Goal: Find specific page/section: Find specific page/section

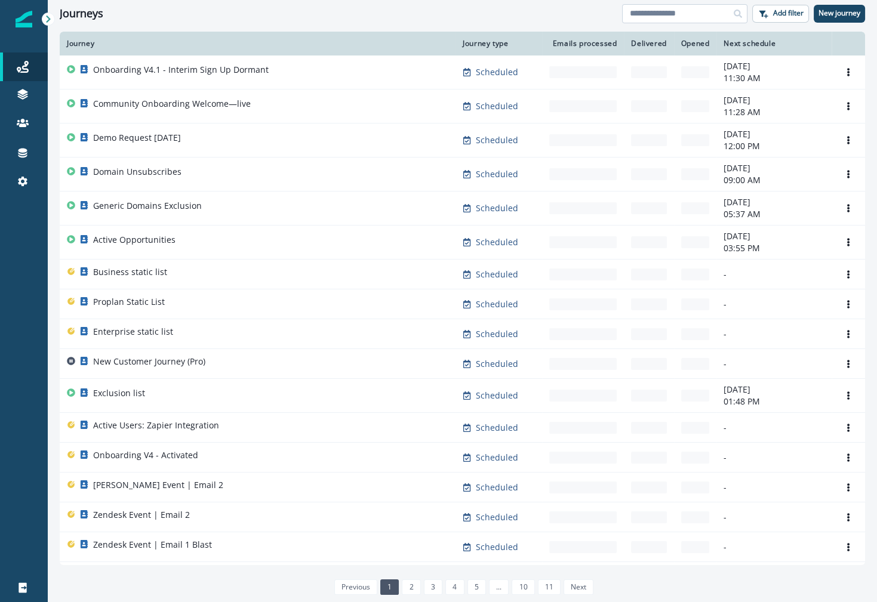
click at [678, 13] on input at bounding box center [684, 13] width 125 height 19
type input "***"
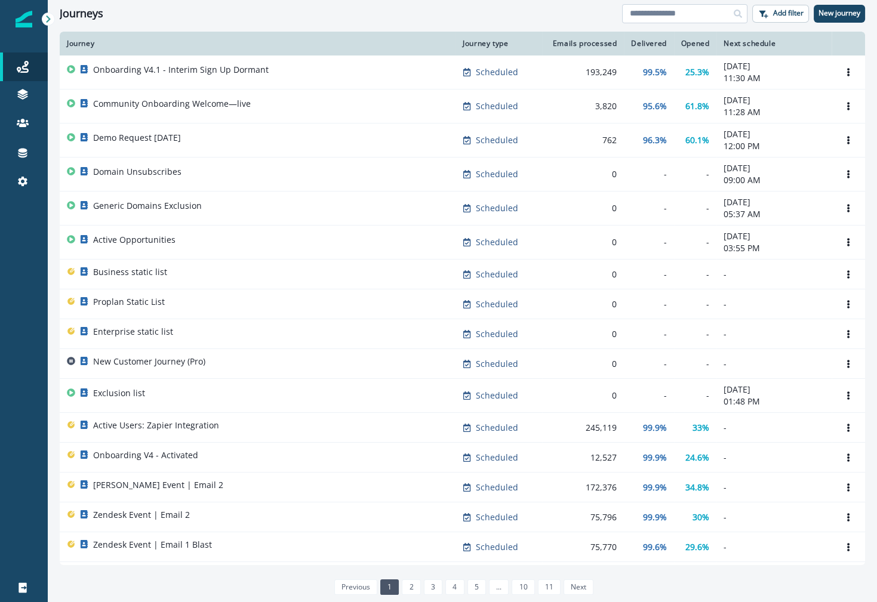
click at [647, 16] on input at bounding box center [684, 13] width 125 height 19
type input "****"
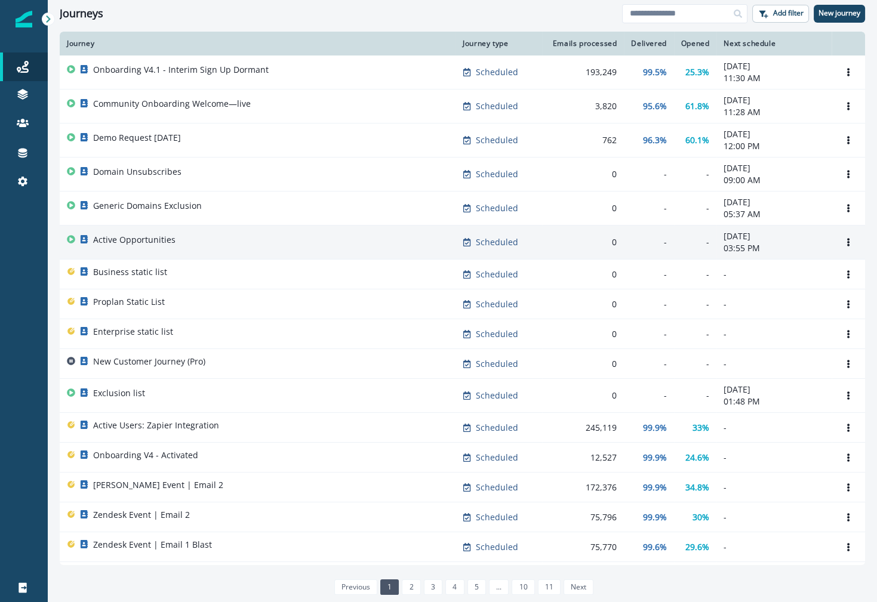
click at [232, 242] on div "Active Opportunities" at bounding box center [257, 242] width 381 height 17
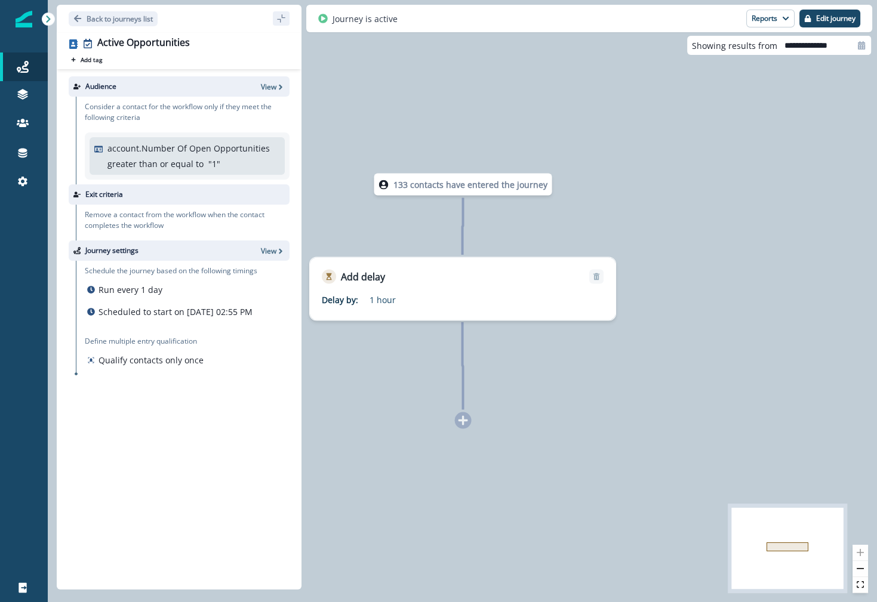
click at [84, 10] on div "Back to journeys list" at bounding box center [179, 18] width 245 height 27
click at [88, 17] on p "Back to journeys list" at bounding box center [120, 19] width 66 height 10
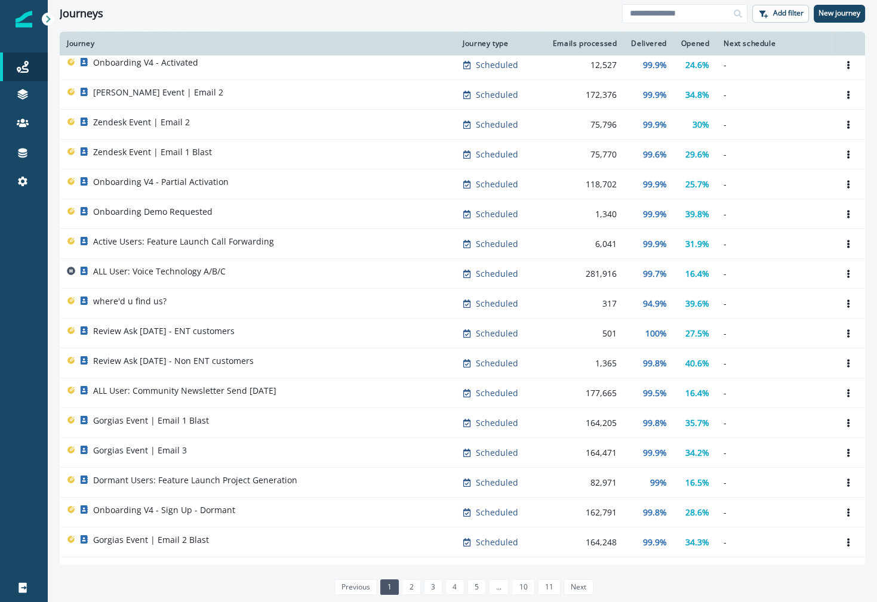
scroll to position [413, 0]
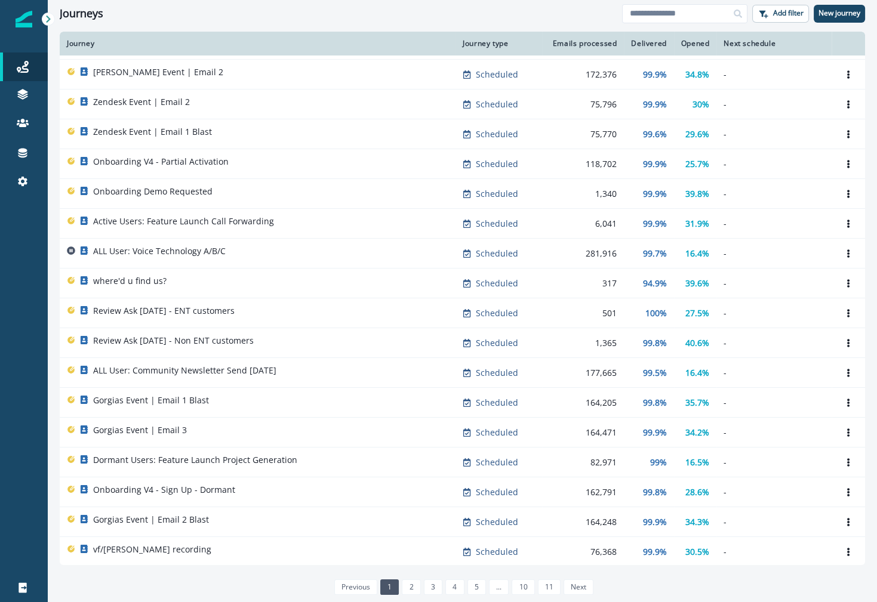
click at [408, 590] on link "2" at bounding box center [411, 588] width 19 height 16
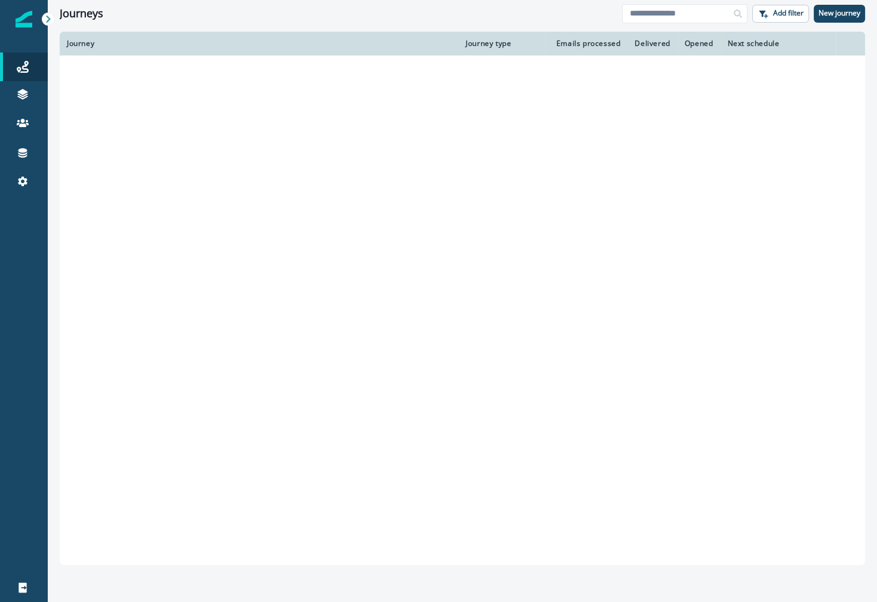
scroll to position [386, 0]
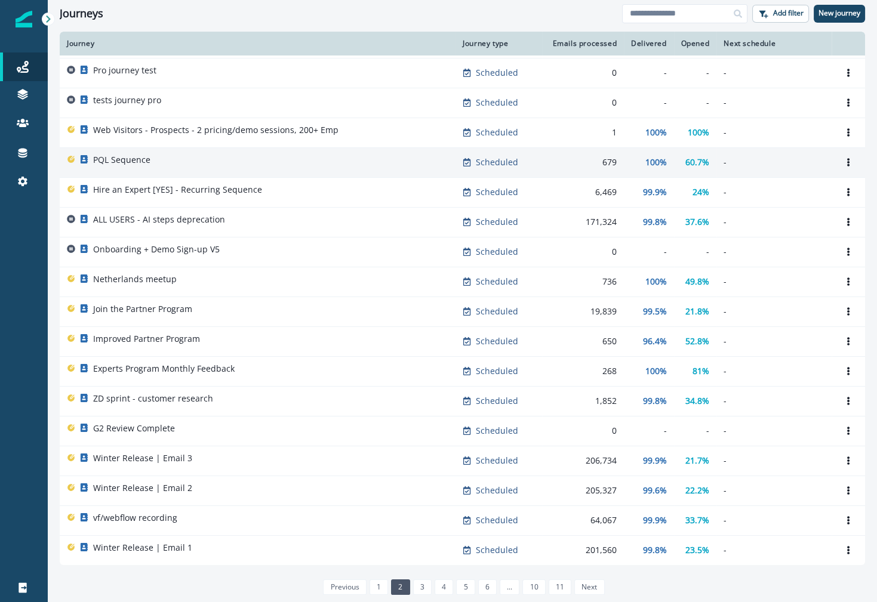
click at [372, 154] on div "PQL Sequence" at bounding box center [257, 162] width 381 height 17
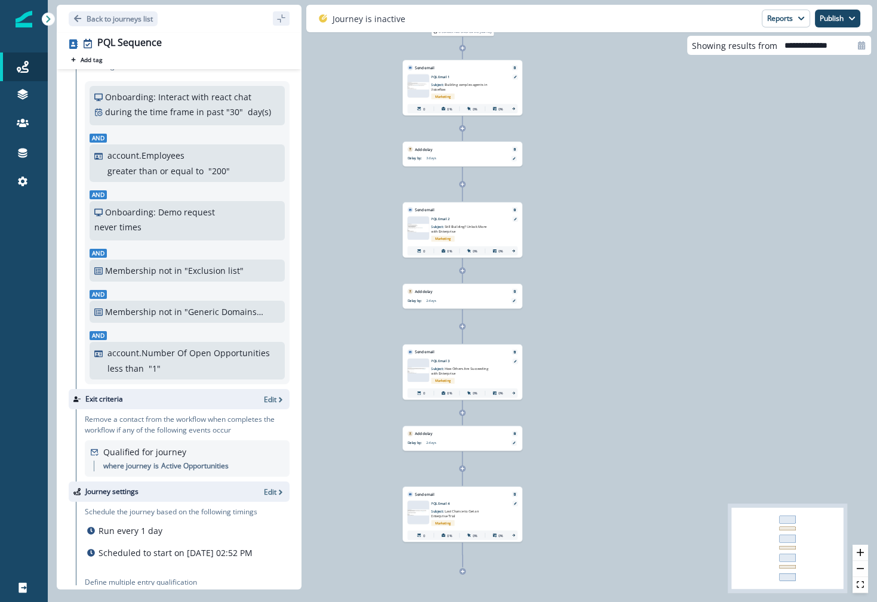
scroll to position [49, 0]
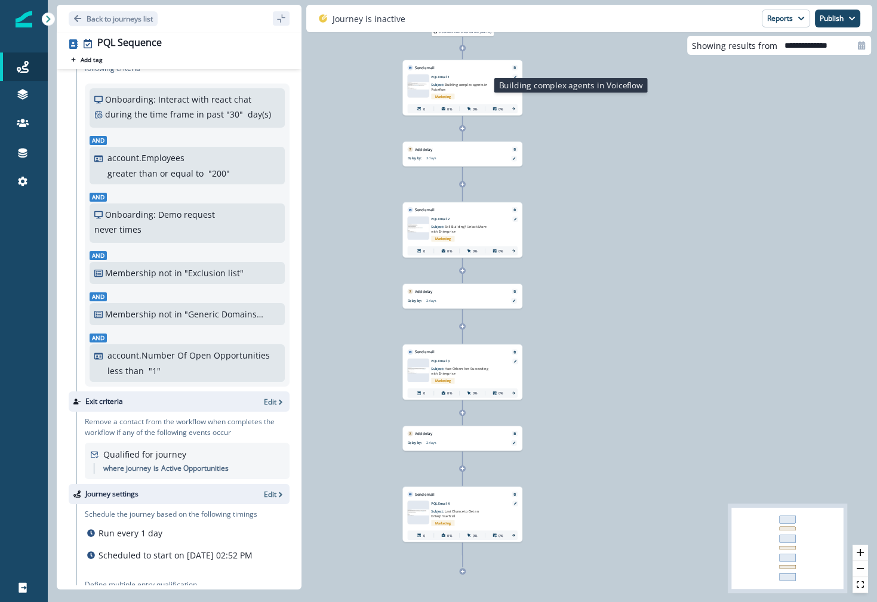
click at [451, 84] on span "Building complex agents in Voiceflow" at bounding box center [459, 87] width 56 height 10
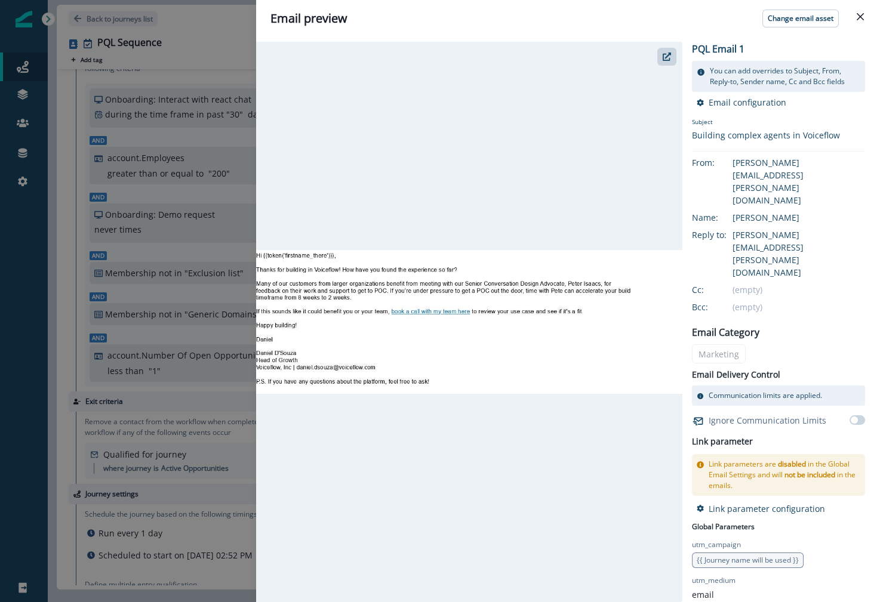
click at [60, 217] on div "Email preview Change email asset PQL Email 1 You can add overrides to Subject, …" at bounding box center [438, 301] width 877 height 602
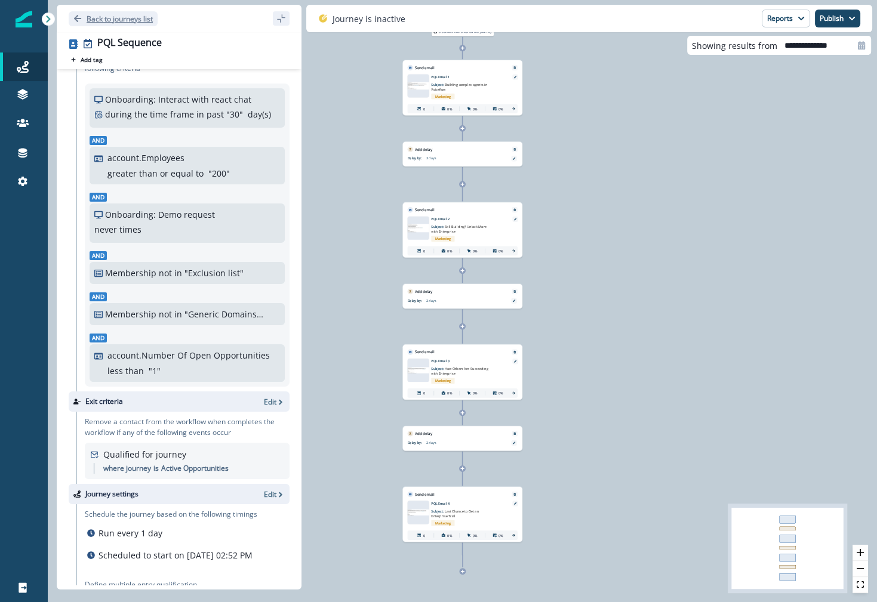
click at [91, 21] on p "Back to journeys list" at bounding box center [120, 19] width 66 height 10
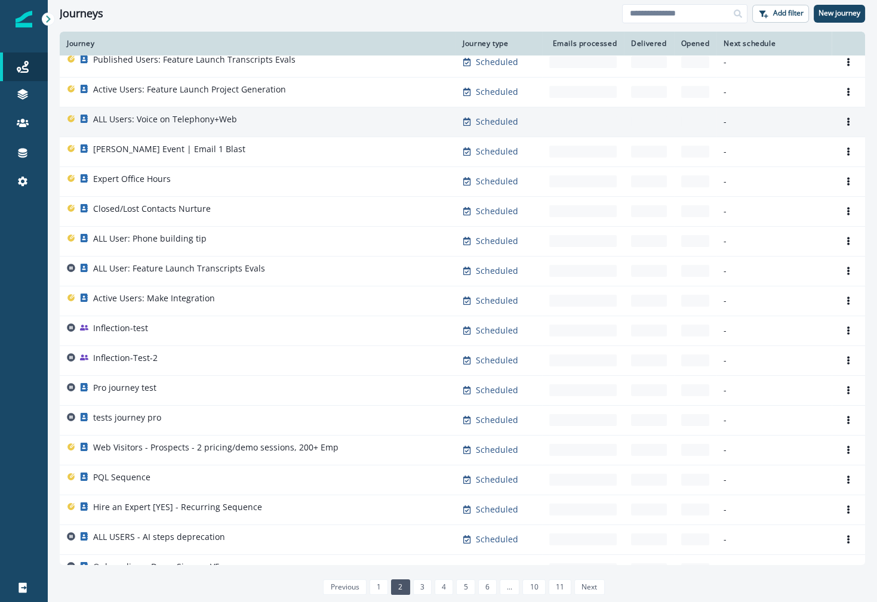
scroll to position [69, 0]
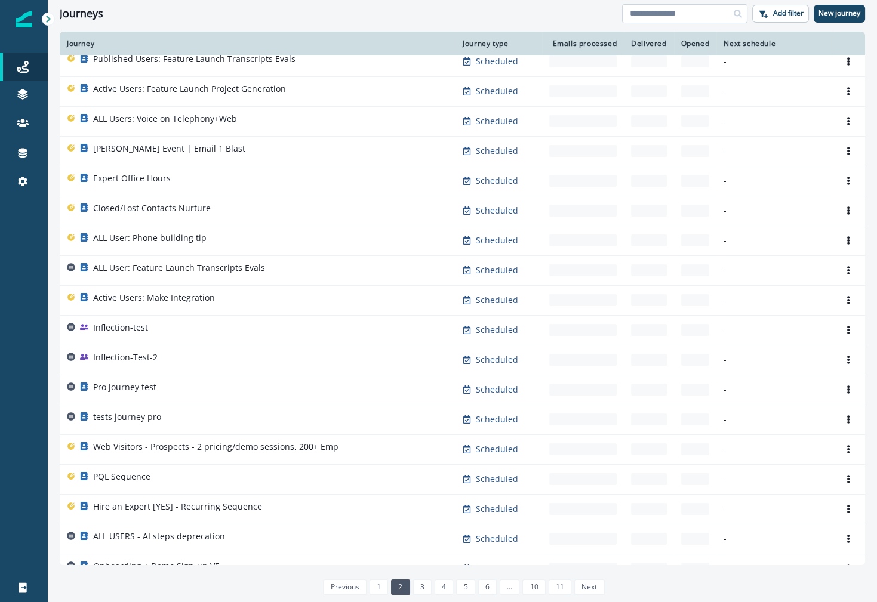
click at [640, 13] on input at bounding box center [684, 13] width 125 height 19
type input "**********"
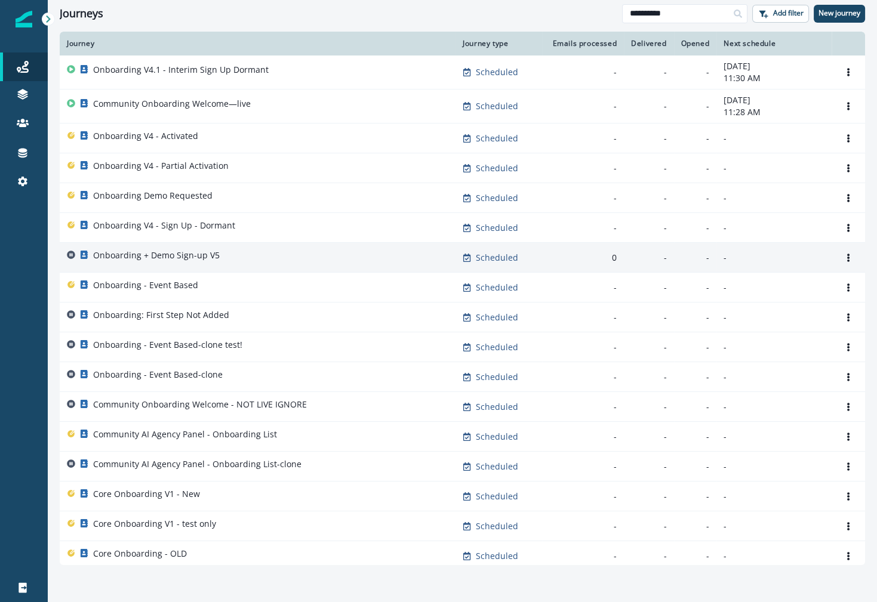
click at [291, 260] on div "Onboarding + Demo Sign-up V5" at bounding box center [257, 258] width 381 height 17
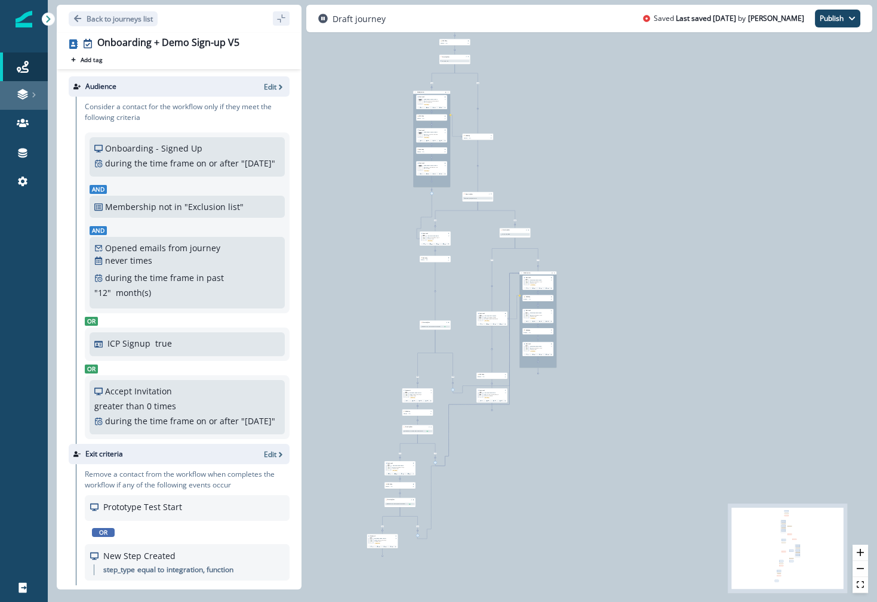
click at [20, 103] on link at bounding box center [24, 95] width 48 height 29
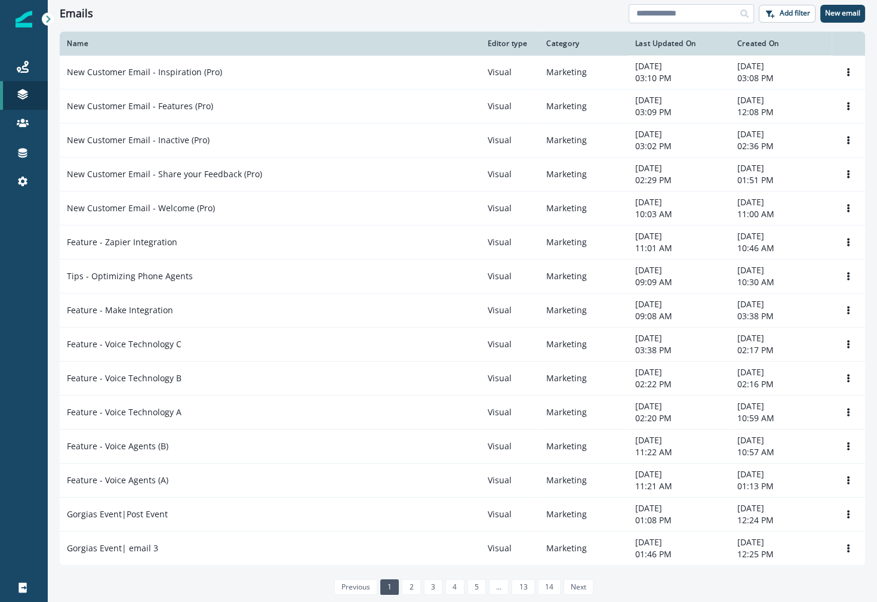
click at [669, 9] on input at bounding box center [691, 13] width 125 height 19
type input "*"
type input "**********"
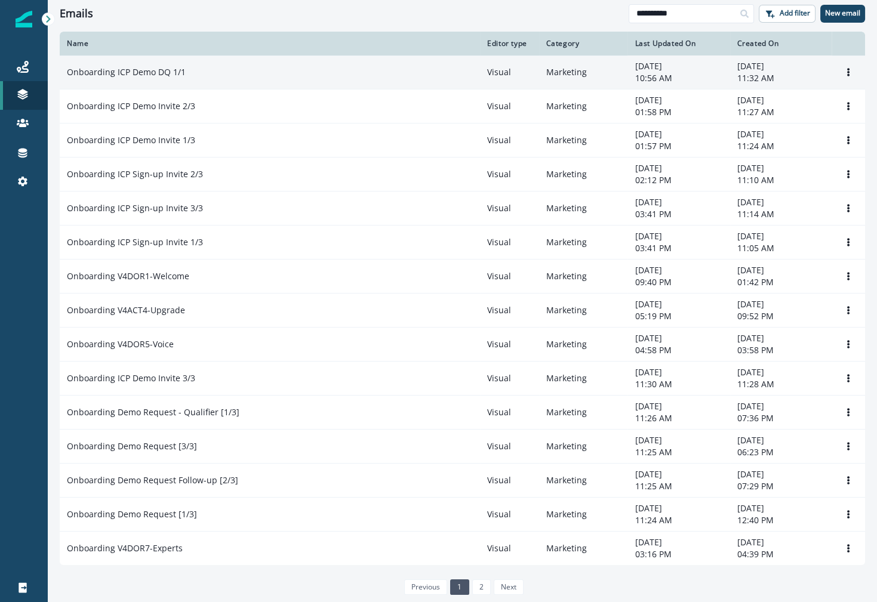
click at [269, 79] on td "Onboarding ICP Demo DQ 1/1" at bounding box center [270, 73] width 420 height 34
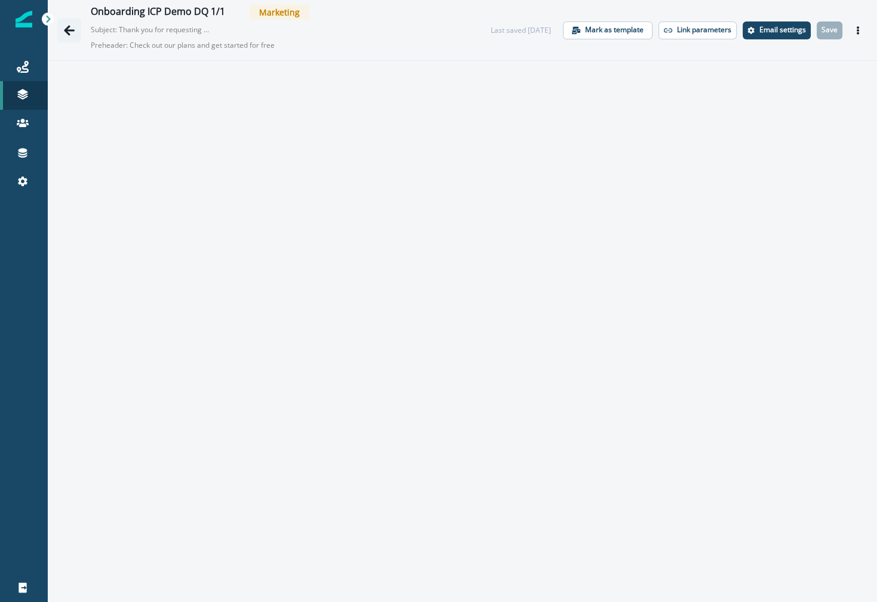
click at [63, 33] on icon "Go back" at bounding box center [69, 30] width 12 height 12
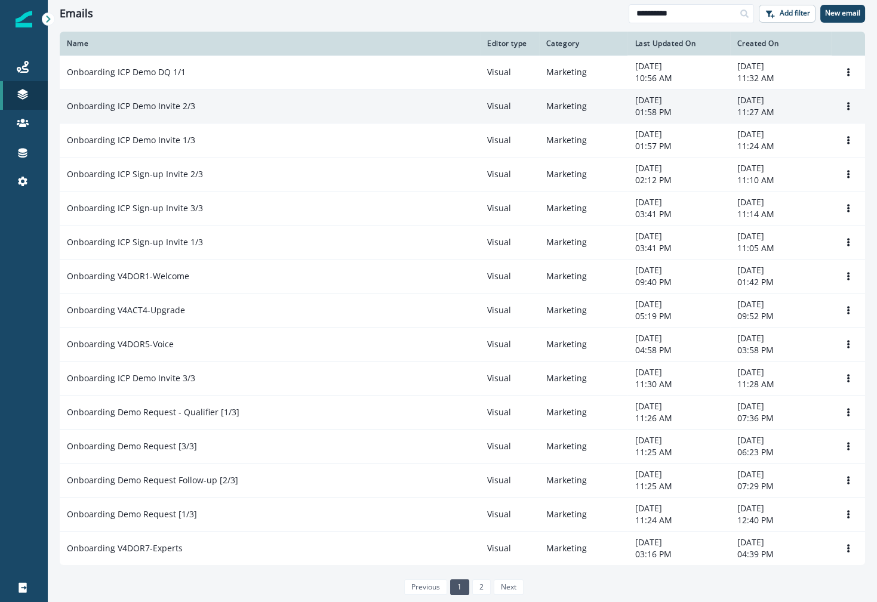
click at [140, 99] on td "Onboarding ICP Demo Invite 2/3" at bounding box center [270, 107] width 420 height 34
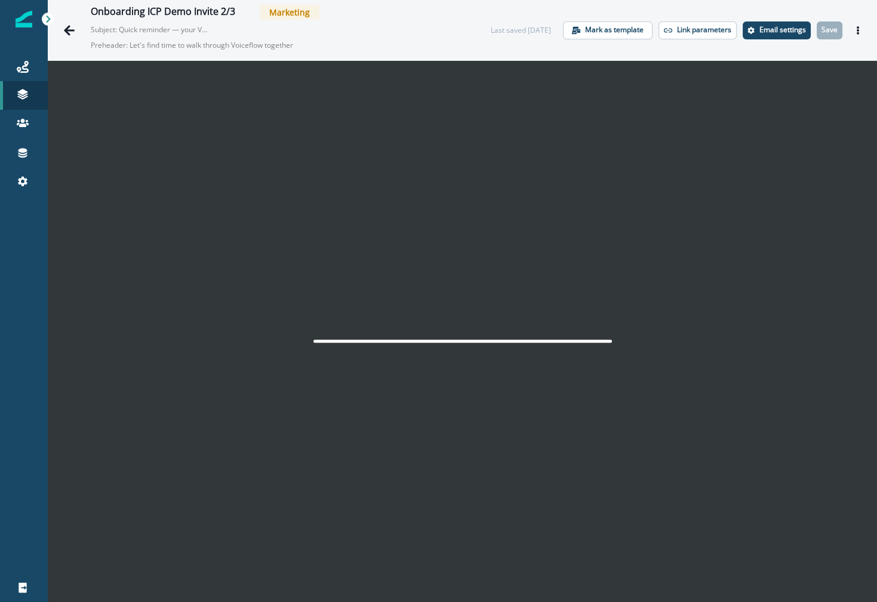
scroll to position [19, 0]
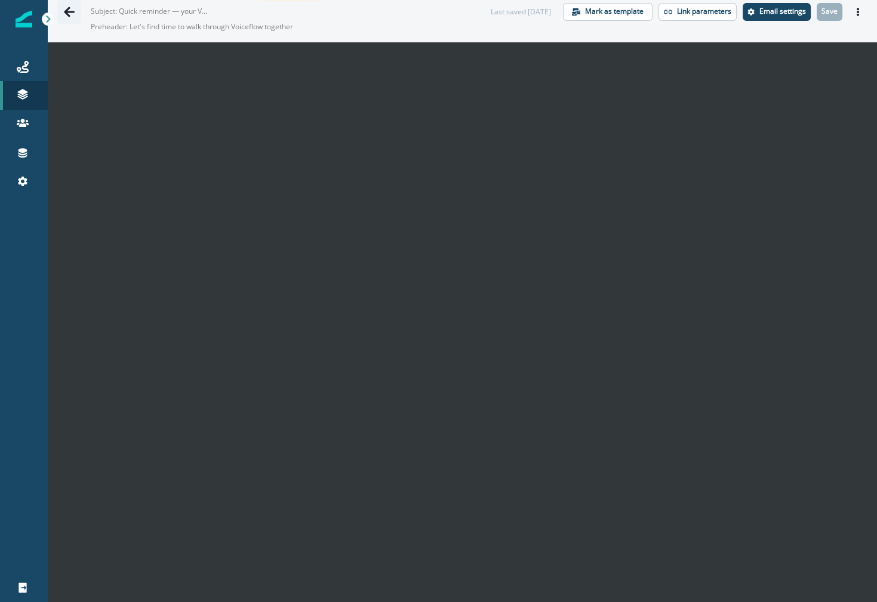
click at [66, 9] on icon "Go back" at bounding box center [69, 12] width 11 height 10
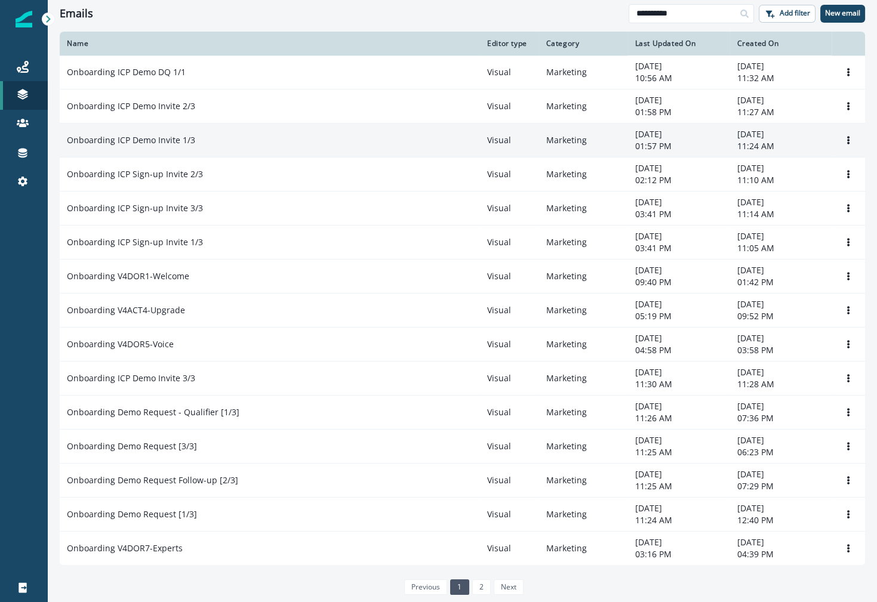
click at [229, 142] on div "Onboarding ICP Demo Invite 1/3" at bounding box center [270, 140] width 406 height 12
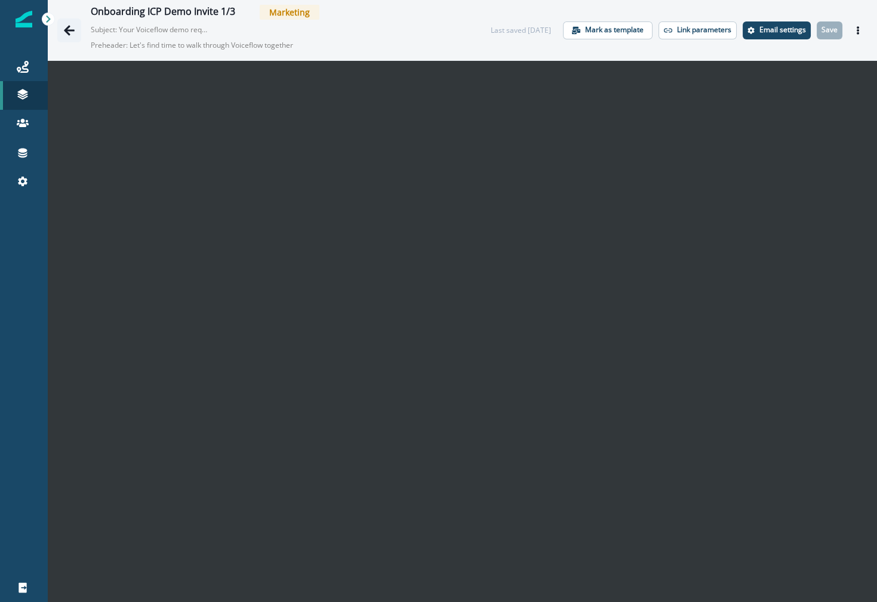
click at [76, 25] on button "Go back" at bounding box center [69, 31] width 24 height 24
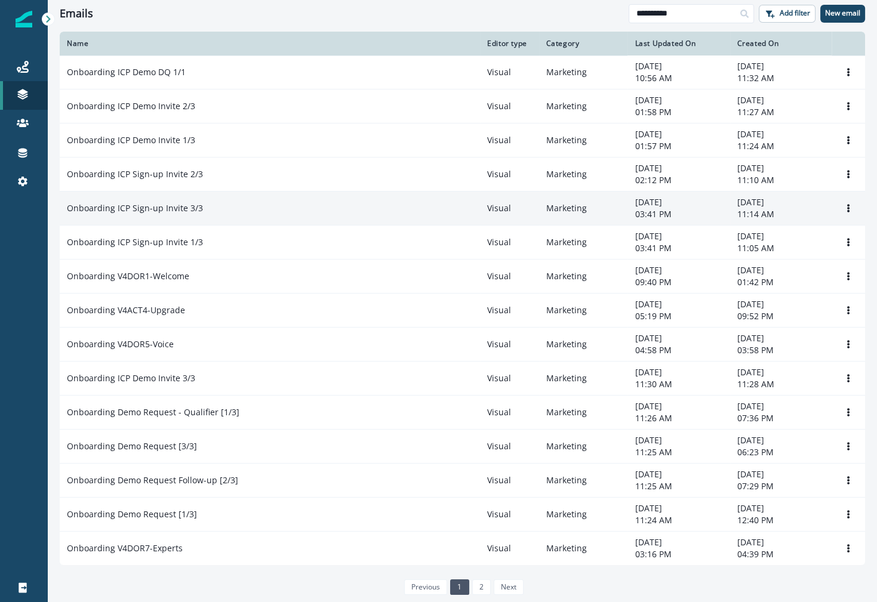
click at [227, 210] on div "Onboarding ICP Sign-up Invite 3/3" at bounding box center [270, 208] width 406 height 12
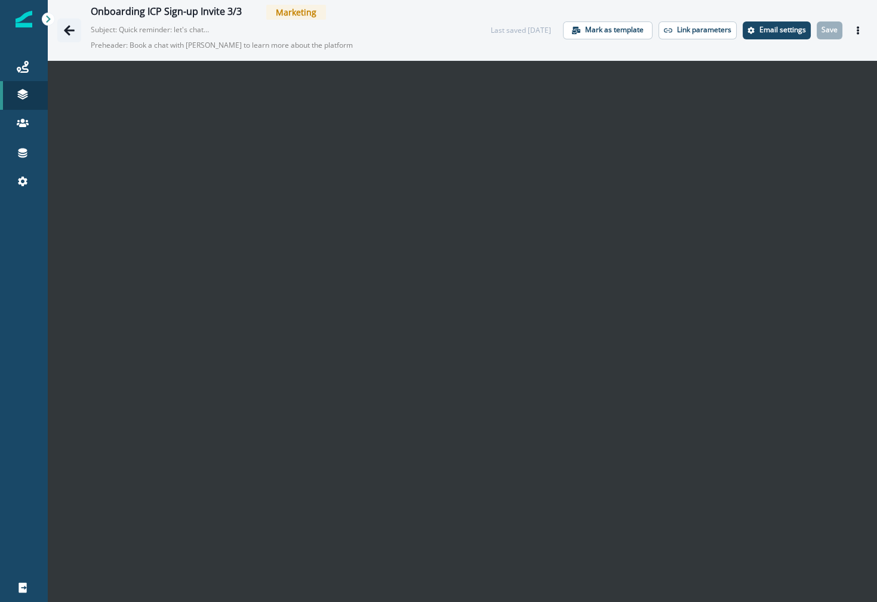
click at [76, 30] on button "Go back" at bounding box center [69, 31] width 24 height 24
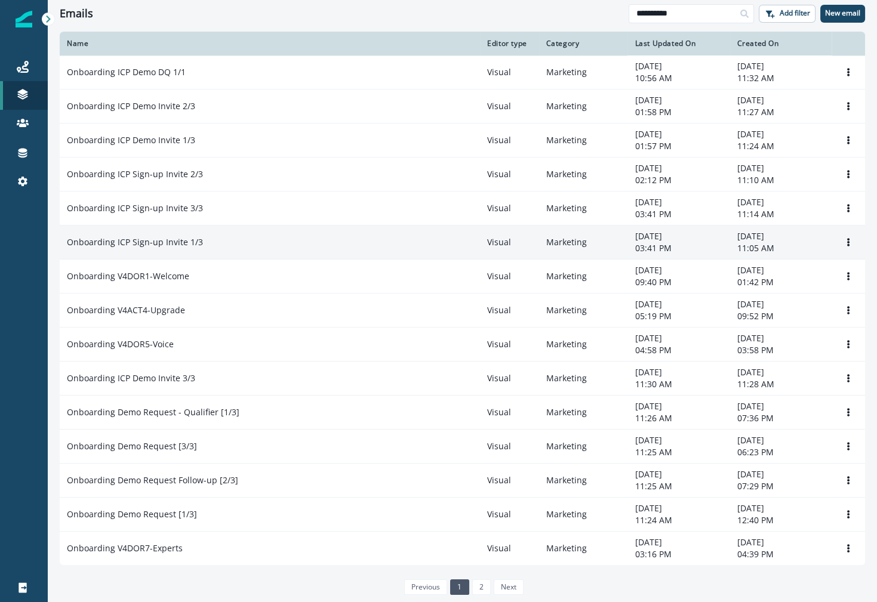
click at [166, 236] on p "Onboarding ICP Sign-up Invite 1/3" at bounding box center [135, 242] width 136 height 12
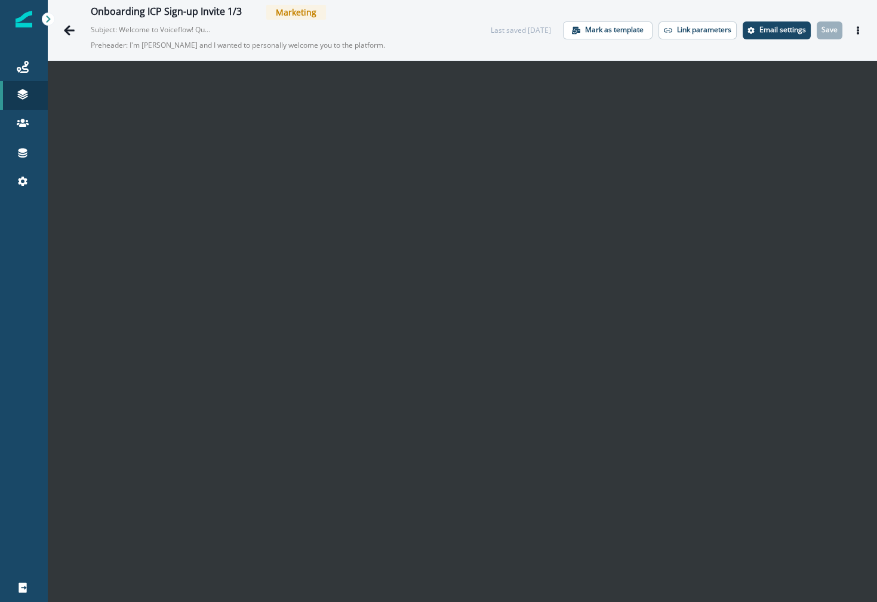
click at [324, 47] on p "Preheader: I'm [PERSON_NAME] and I wanted to personally welcome you to the plat…" at bounding box center [240, 45] width 299 height 20
click at [761, 29] on p "Email settings" at bounding box center [782, 30] width 47 height 8
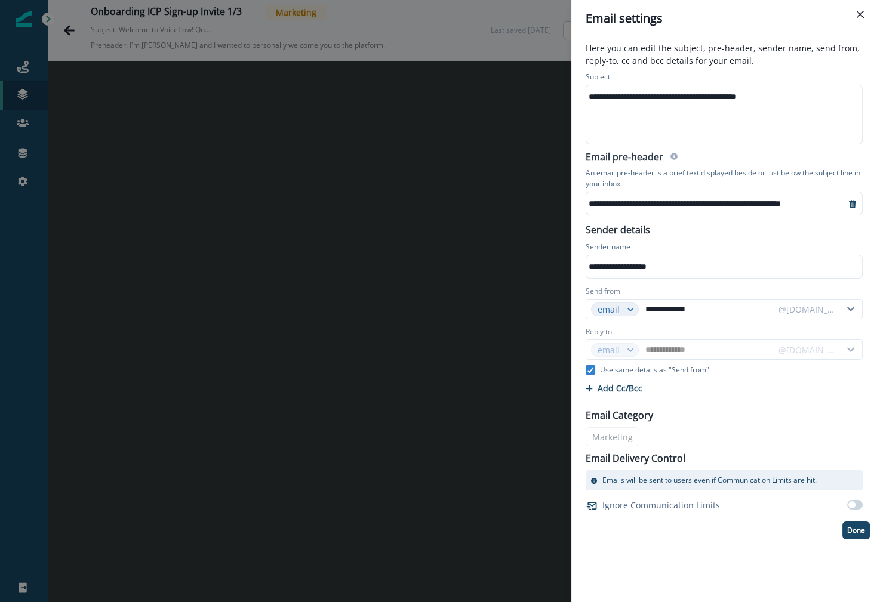
click at [656, 97] on div "**********" at bounding box center [723, 97] width 275 height 18
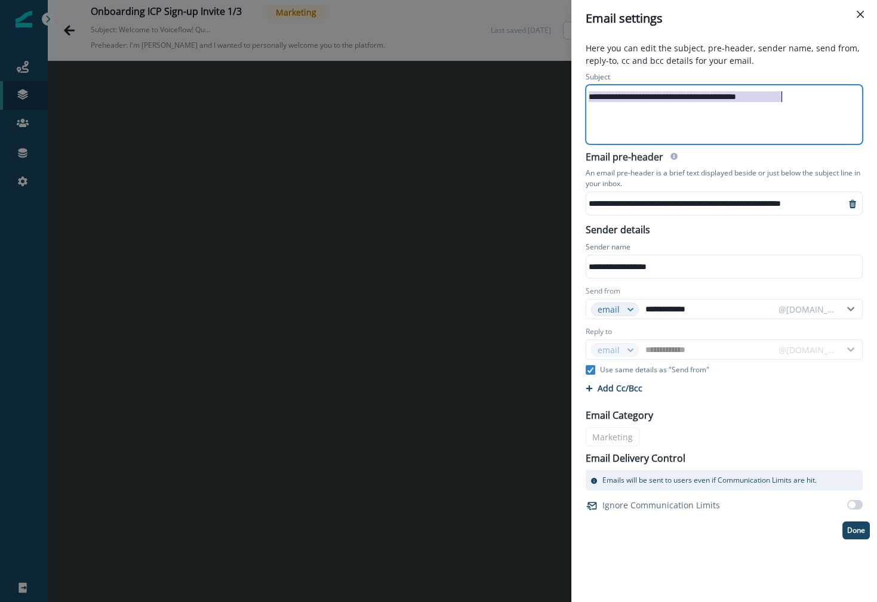
click at [72, 182] on div "**********" at bounding box center [438, 301] width 877 height 602
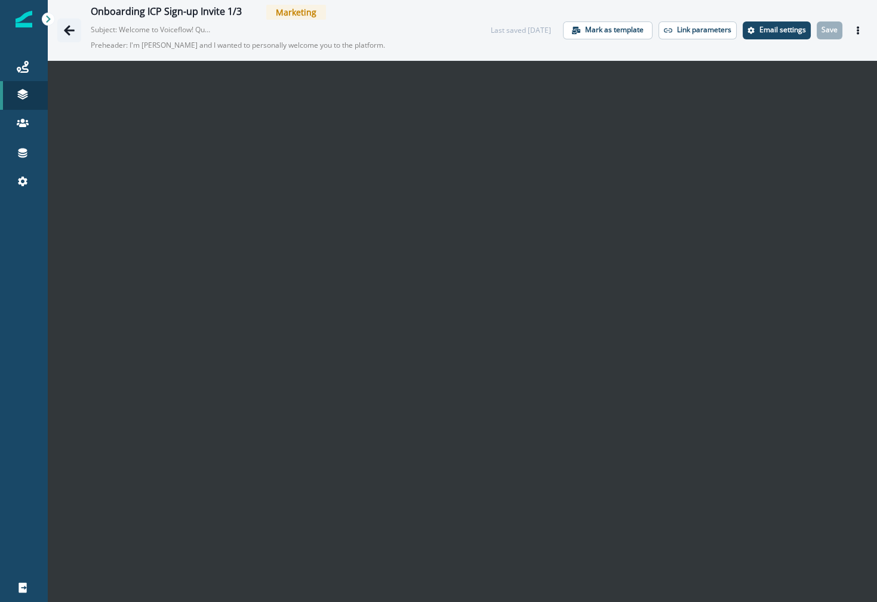
click at [73, 27] on icon "Go back" at bounding box center [69, 30] width 12 height 12
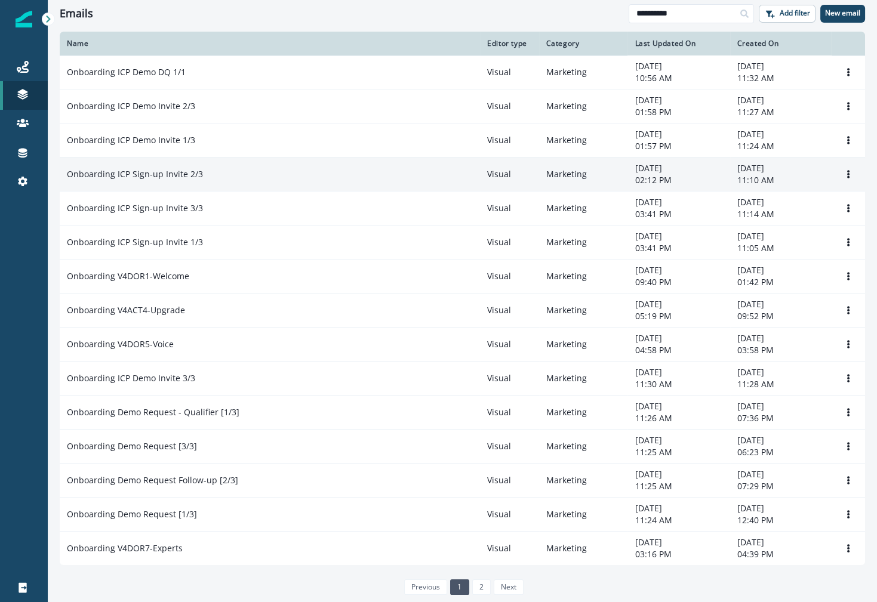
click at [155, 170] on p "Onboarding ICP Sign-up Invite 2/3" at bounding box center [135, 174] width 136 height 12
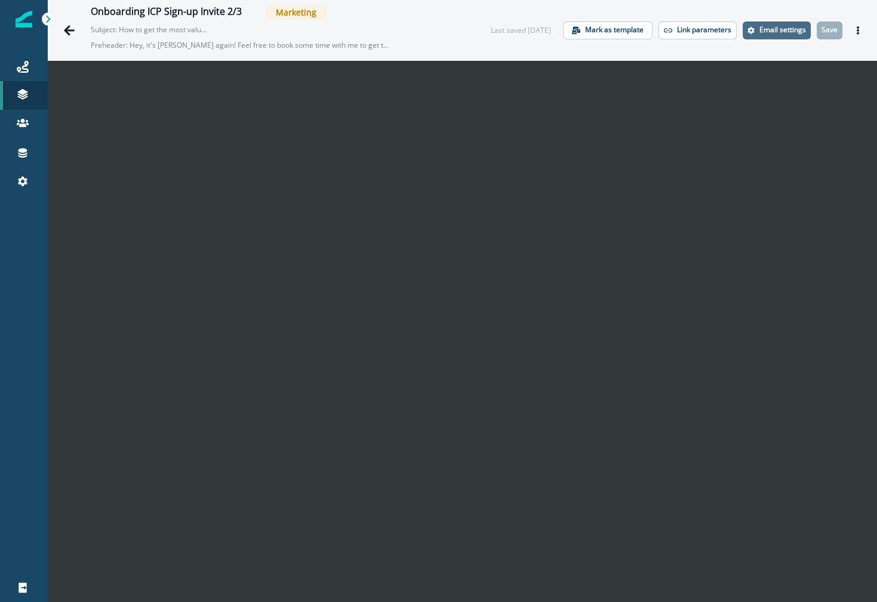
click at [761, 31] on p "Email settings" at bounding box center [782, 30] width 47 height 8
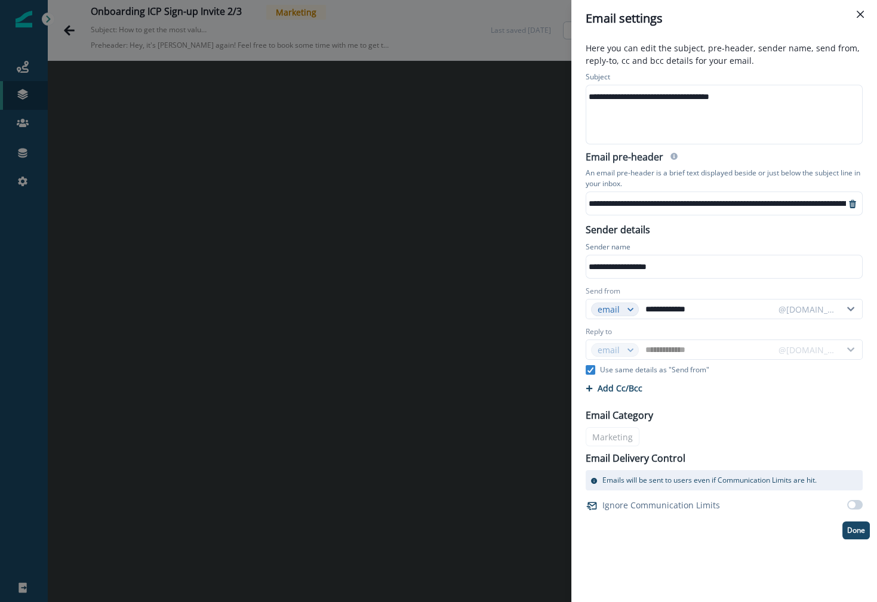
click at [461, 195] on div "**********" at bounding box center [438, 301] width 877 height 602
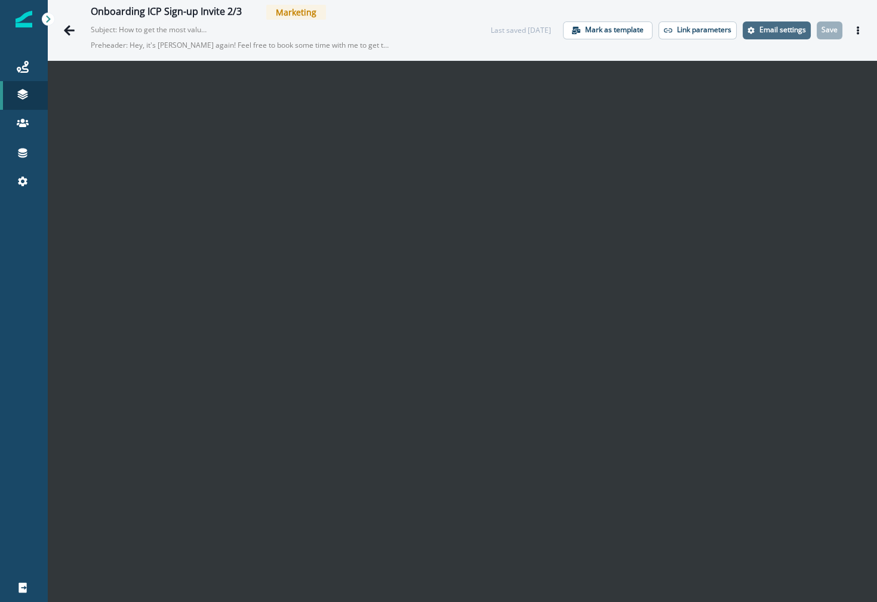
click at [777, 35] on button "Email settings" at bounding box center [777, 30] width 68 height 18
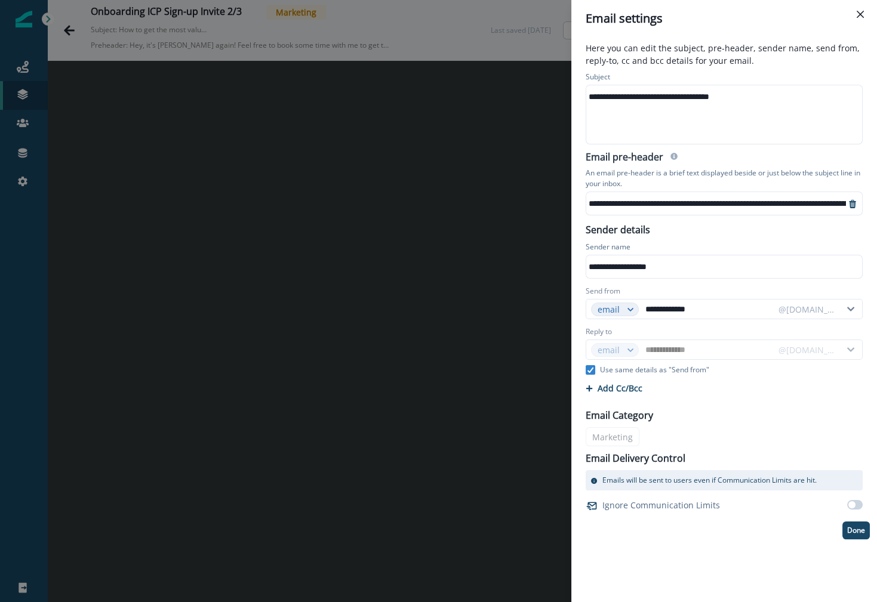
click at [194, 285] on div "**********" at bounding box center [438, 301] width 877 height 602
